Goal: Task Accomplishment & Management: Manage account settings

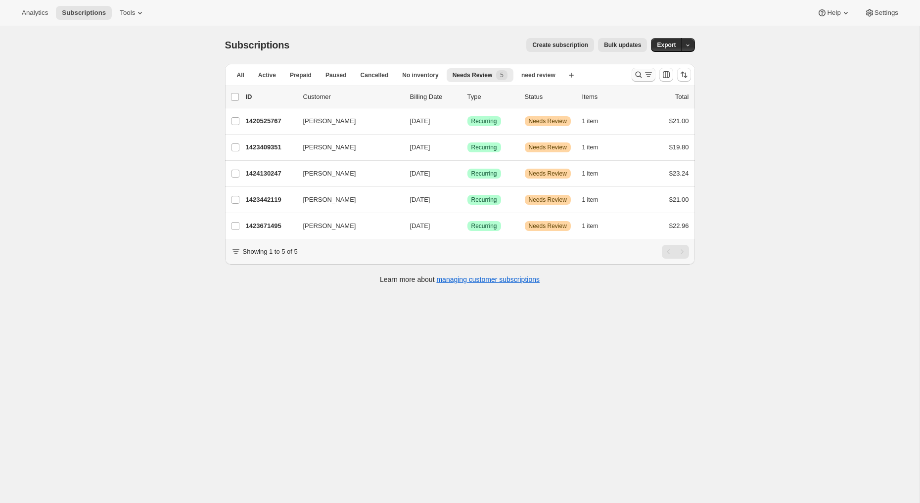
click at [642, 77] on icon "Search and filter results" at bounding box center [638, 75] width 10 height 10
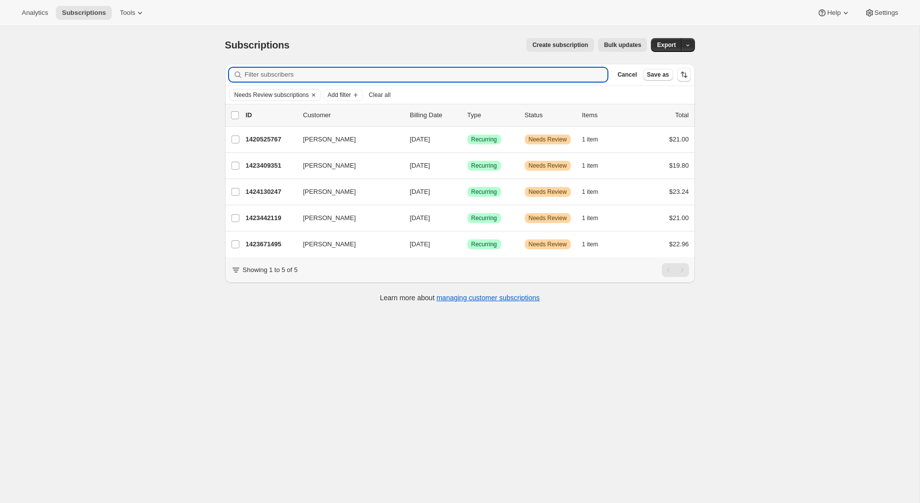
type input "Hi Backyard Beans Team, Hope you’re doing well! I wanted to check in about orde…"
click at [499, 77] on input "Filter subscribers" at bounding box center [426, 75] width 363 height 14
paste input "[EMAIL_ADDRESS][DOMAIN_NAME]"
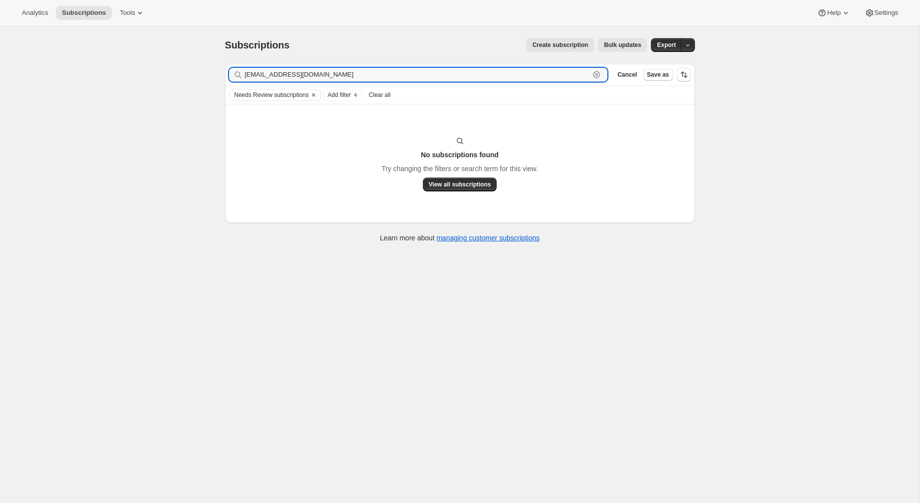
type input "[EMAIL_ADDRESS][DOMAIN_NAME]"
click at [345, 75] on input "[EMAIL_ADDRESS][DOMAIN_NAME]" at bounding box center [417, 75] width 345 height 14
click at [596, 75] on icon "button" at bounding box center [596, 74] width 3 height 3
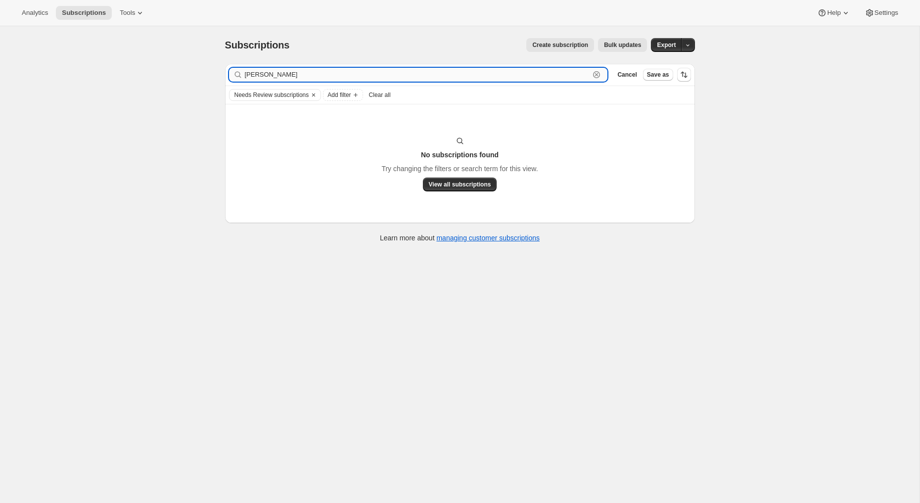
click at [326, 76] on input "[PERSON_NAME]" at bounding box center [417, 75] width 345 height 14
type input "[PERSON_NAME]"
click at [441, 184] on span "View all subscriptions" at bounding box center [460, 184] width 62 height 8
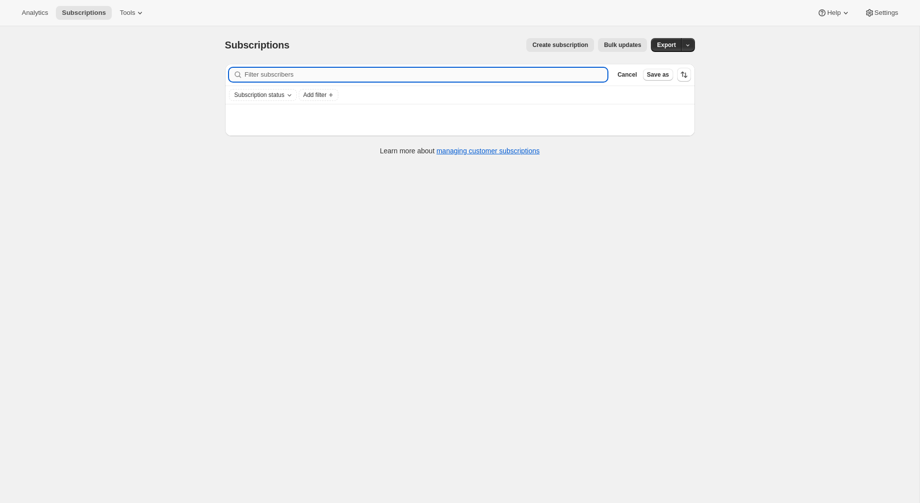
click at [306, 76] on input "Filter subscribers" at bounding box center [426, 75] width 363 height 14
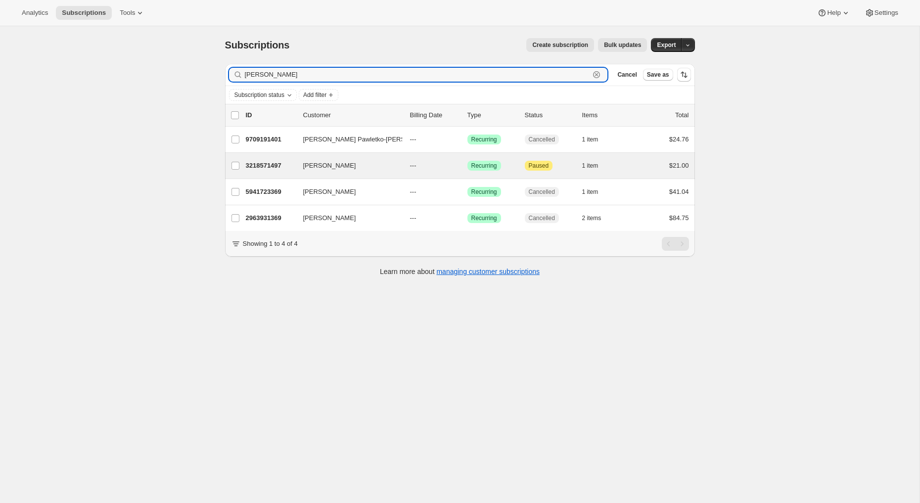
paste input "[EMAIL_ADDRESS][DOMAIN_NAME]"
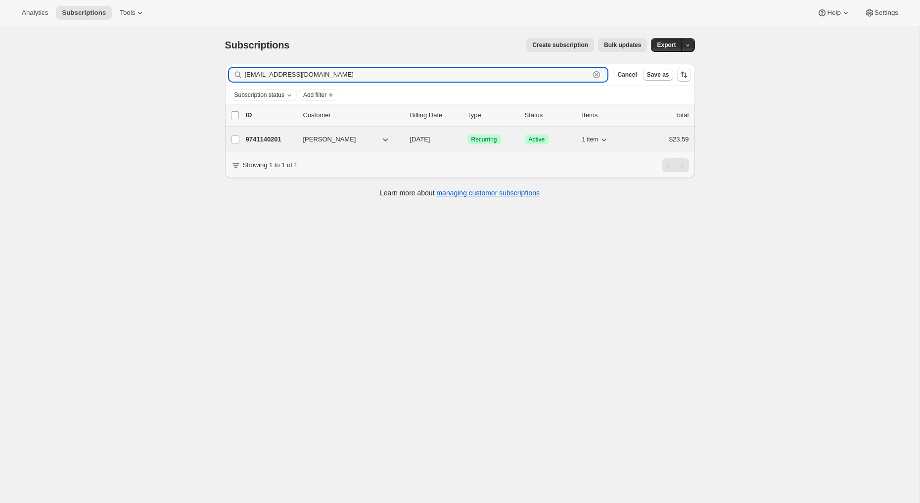
type input "[EMAIL_ADDRESS][DOMAIN_NAME]"
click at [276, 143] on p "9741140201" at bounding box center [270, 139] width 49 height 10
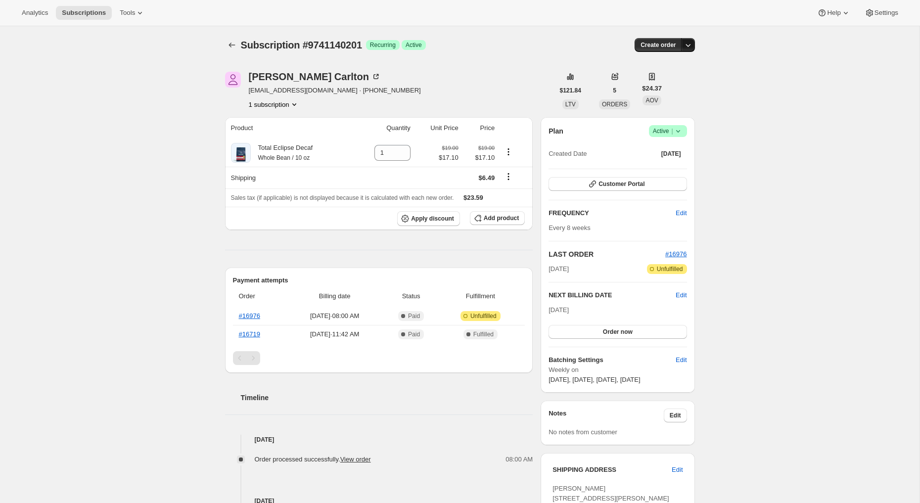
click at [685, 48] on icon "button" at bounding box center [688, 45] width 10 height 10
click at [707, 95] on div "Subscription #9741140201. This page is ready Subscription #9741140201 Success R…" at bounding box center [459, 388] width 919 height 725
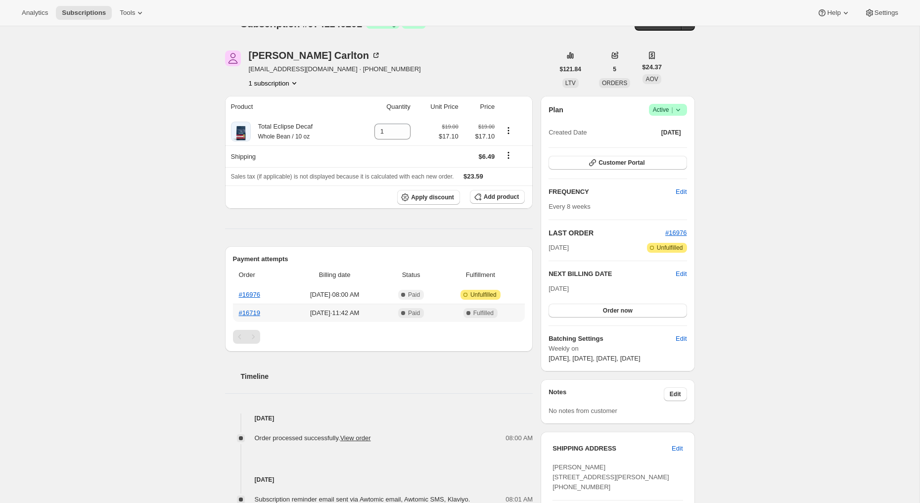
scroll to position [78, 0]
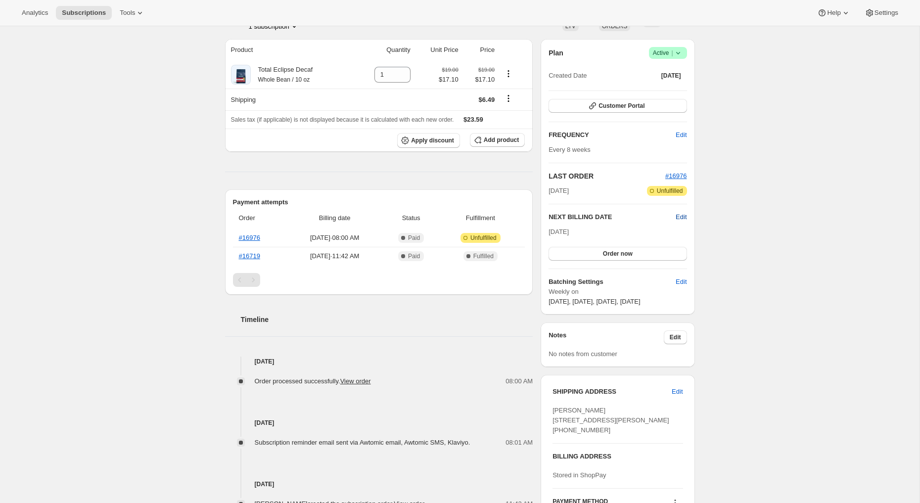
click at [680, 214] on span "Edit" at bounding box center [680, 217] width 11 height 10
click at [724, 224] on div "Subscription #9741140201. This page is ready Subscription #9741140201 Success R…" at bounding box center [459, 311] width 919 height 727
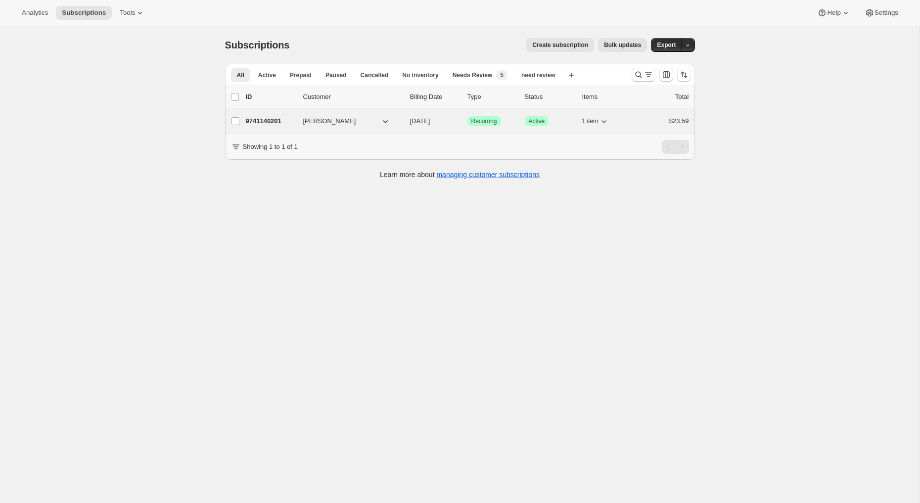
click at [276, 120] on p "9741140201" at bounding box center [270, 121] width 49 height 10
